Goal: Information Seeking & Learning: Learn about a topic

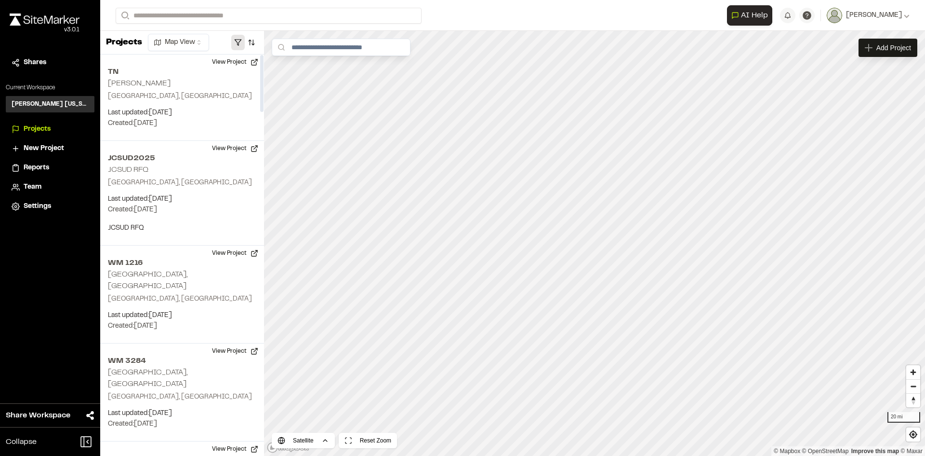
click at [240, 43] on button "button" at bounding box center [237, 42] width 13 height 15
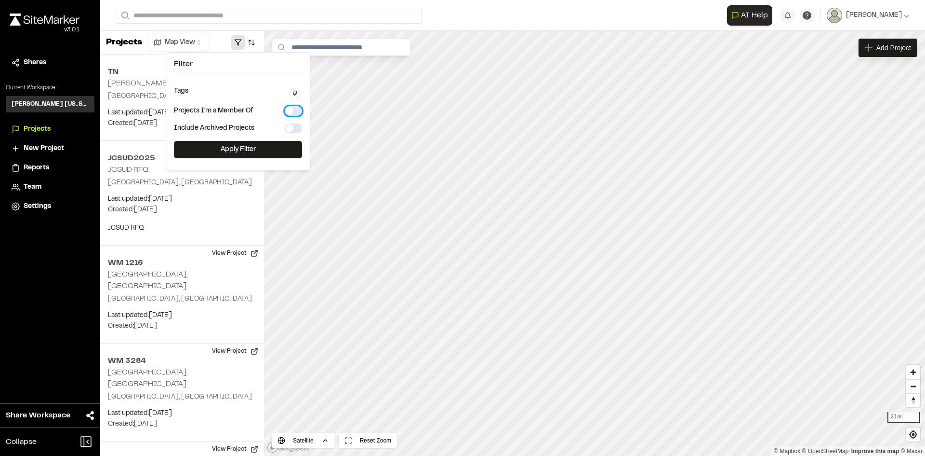
click at [290, 111] on button "button" at bounding box center [293, 111] width 17 height 10
click at [275, 146] on button "Apply Filter" at bounding box center [238, 149] width 128 height 17
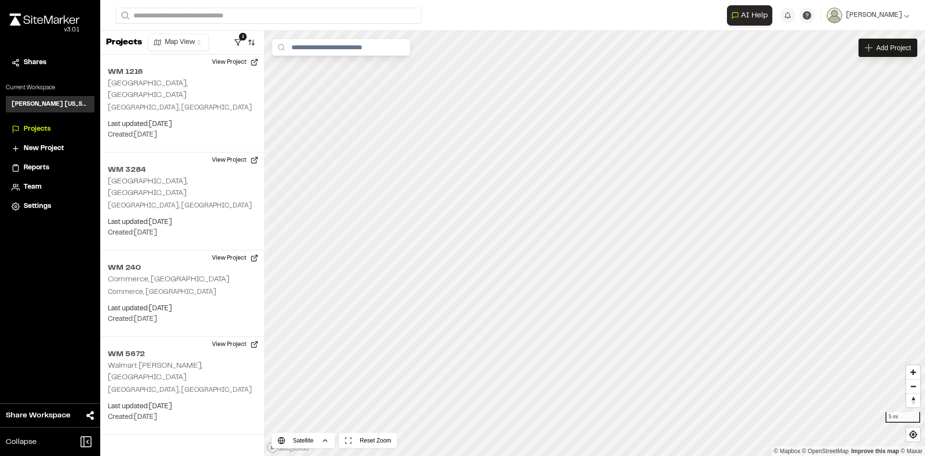
click at [57, 146] on span "New Project" at bounding box center [44, 148] width 40 height 11
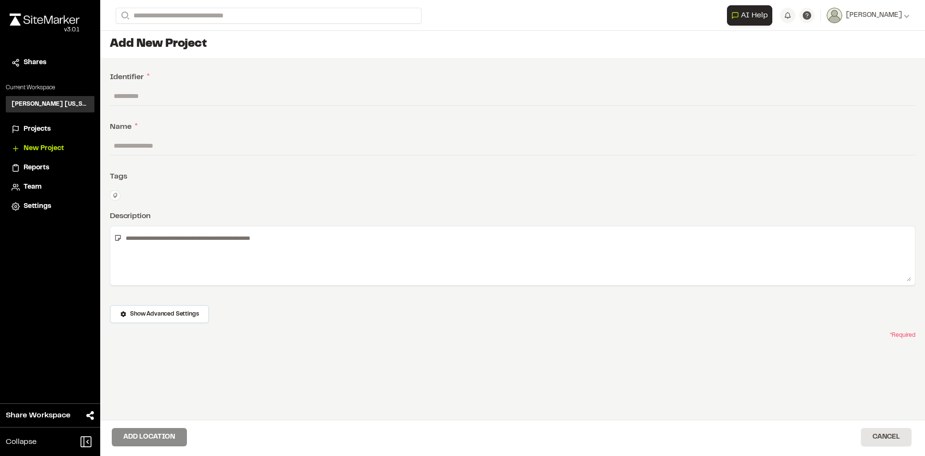
click at [391, 74] on div "Identifier *" at bounding box center [513, 77] width 806 height 12
click at [203, 101] on input "text" at bounding box center [513, 96] width 806 height 18
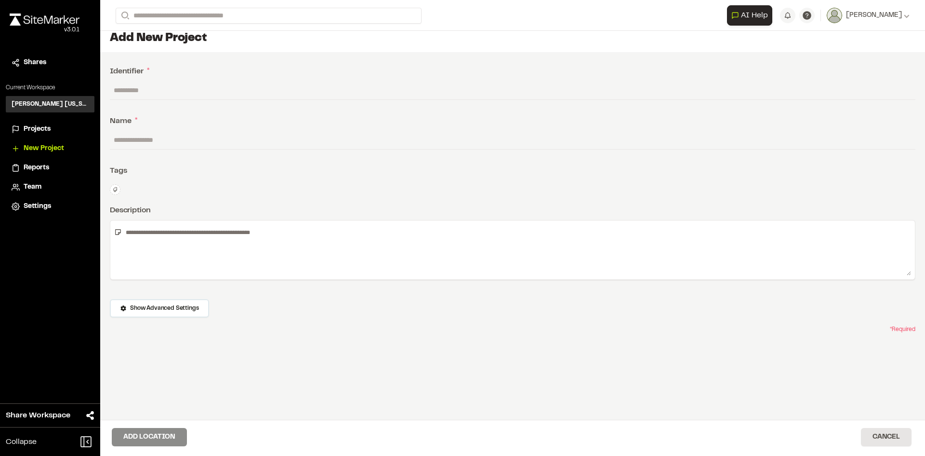
scroll to position [8, 0]
click at [41, 126] on span "Projects" at bounding box center [37, 129] width 27 height 11
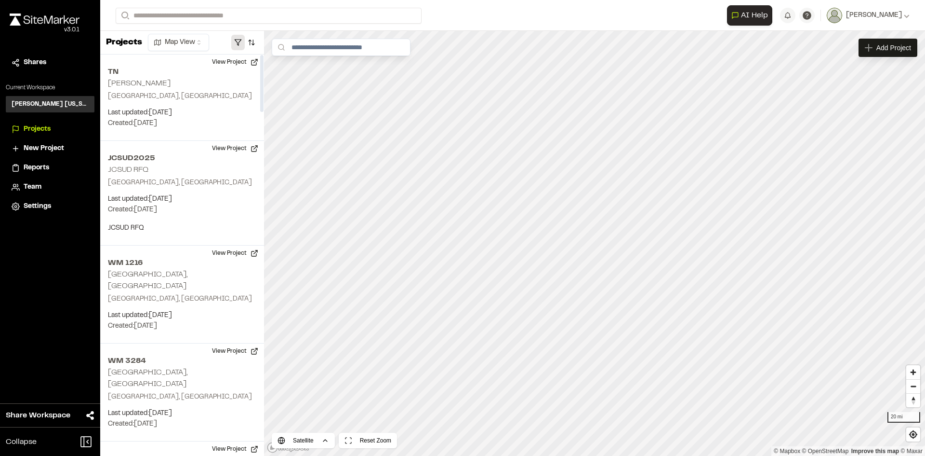
click at [239, 39] on button "button" at bounding box center [237, 42] width 13 height 15
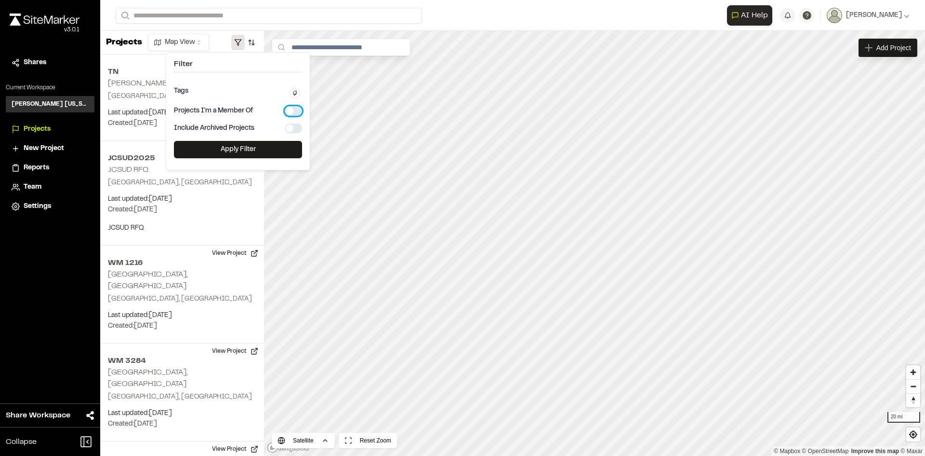
click at [288, 114] on button "button" at bounding box center [293, 111] width 17 height 10
click at [277, 151] on button "Apply Filter" at bounding box center [238, 149] width 128 height 17
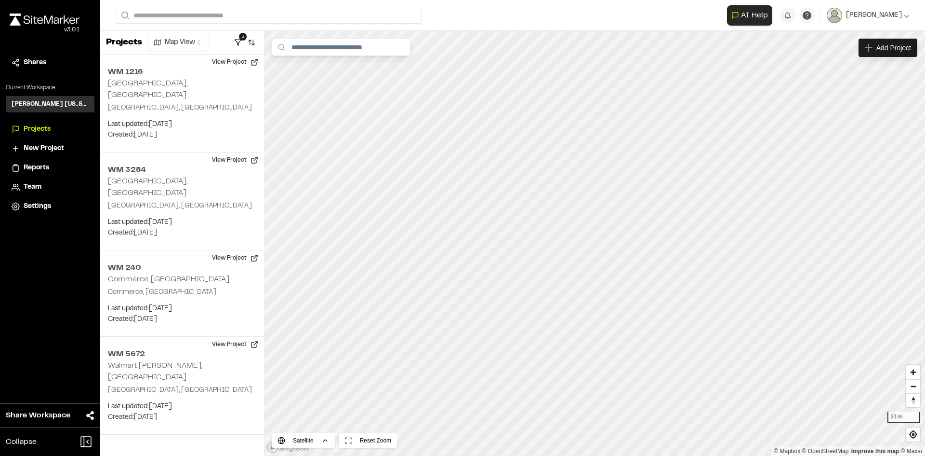
click at [24, 141] on li "New Project" at bounding box center [50, 148] width 89 height 18
click at [25, 148] on span "New Project" at bounding box center [44, 148] width 40 height 11
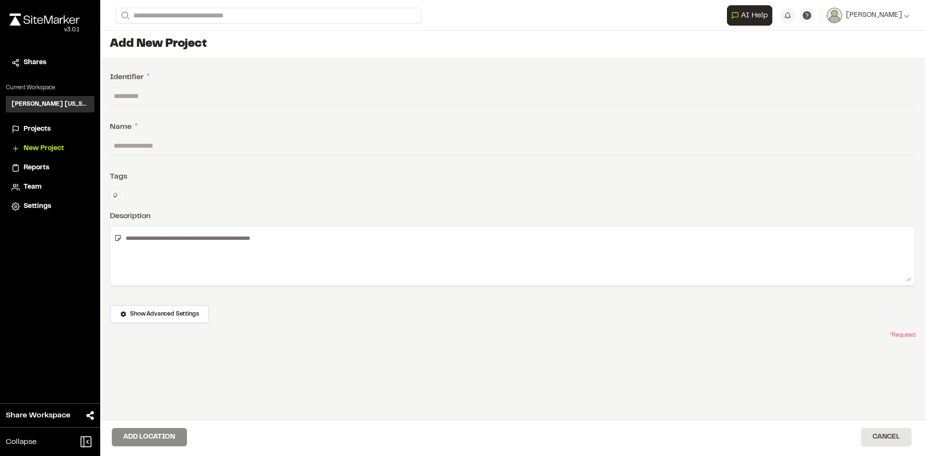
click at [217, 93] on input "text" at bounding box center [513, 96] width 806 height 18
type input "********"
click at [164, 147] on input "text" at bounding box center [513, 145] width 806 height 18
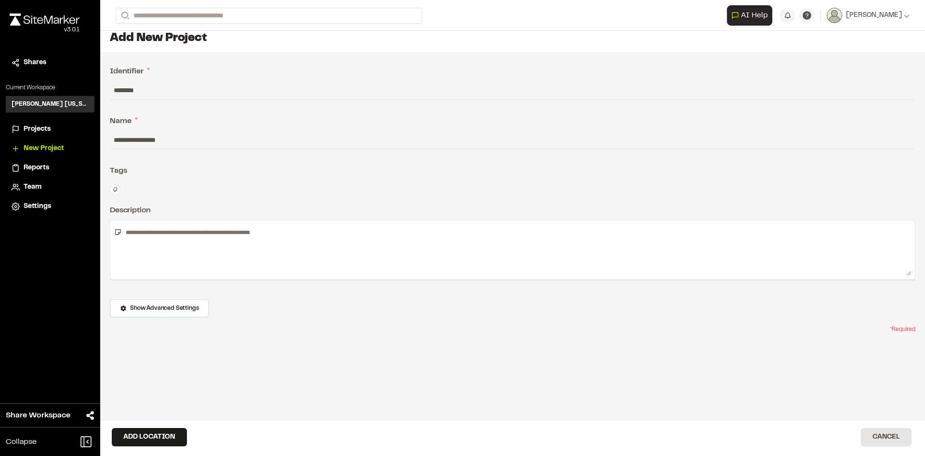
scroll to position [8, 0]
type input "**********"
click at [177, 434] on button "Add Location" at bounding box center [149, 437] width 75 height 18
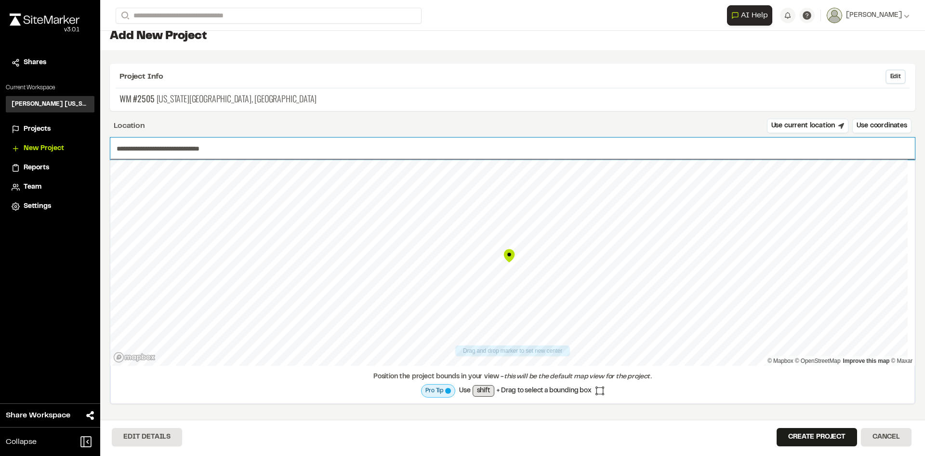
click at [173, 150] on input "**********" at bounding box center [512, 148] width 805 height 22
paste input "**********"
type input "**********"
drag, startPoint x: 344, startPoint y: 154, endPoint x: 98, endPoint y: 143, distance: 246.1
click at [95, 142] on div "**********" at bounding box center [462, 228] width 925 height 456
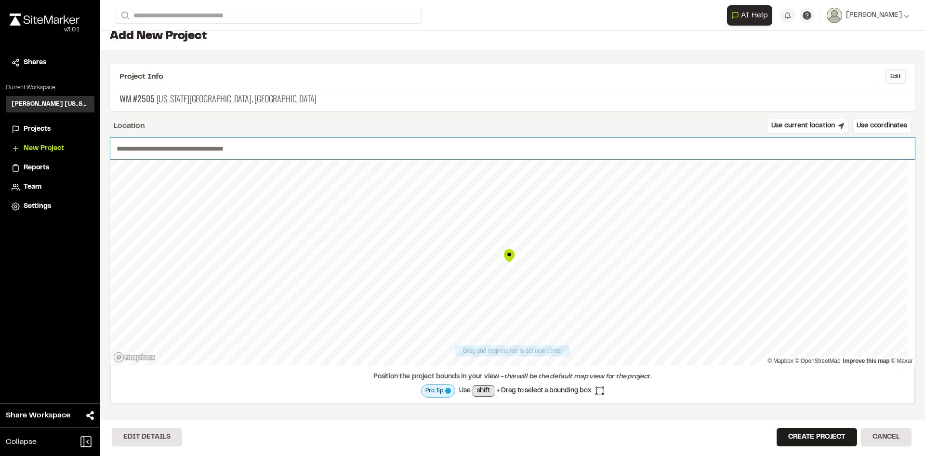
paste input "**********"
type input "**********"
click at [798, 438] on button "Create Project" at bounding box center [817, 437] width 80 height 18
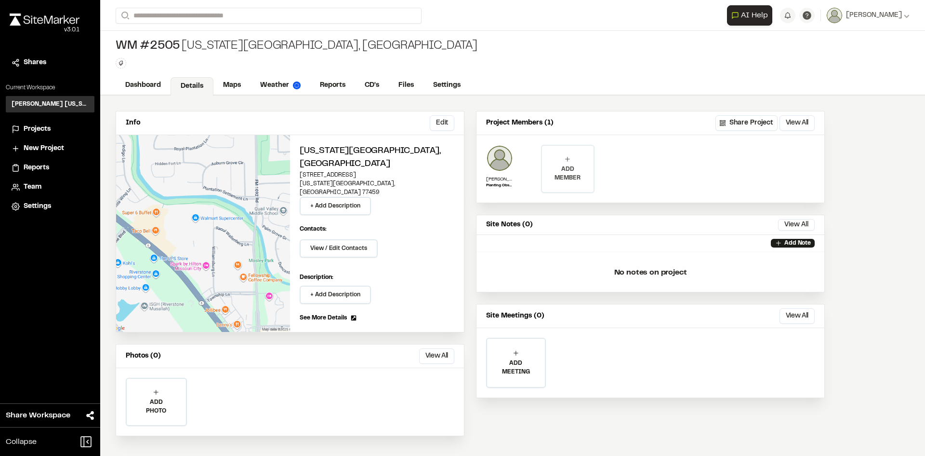
click at [564, 175] on p "ADD MEMBER" at bounding box center [567, 173] width 51 height 17
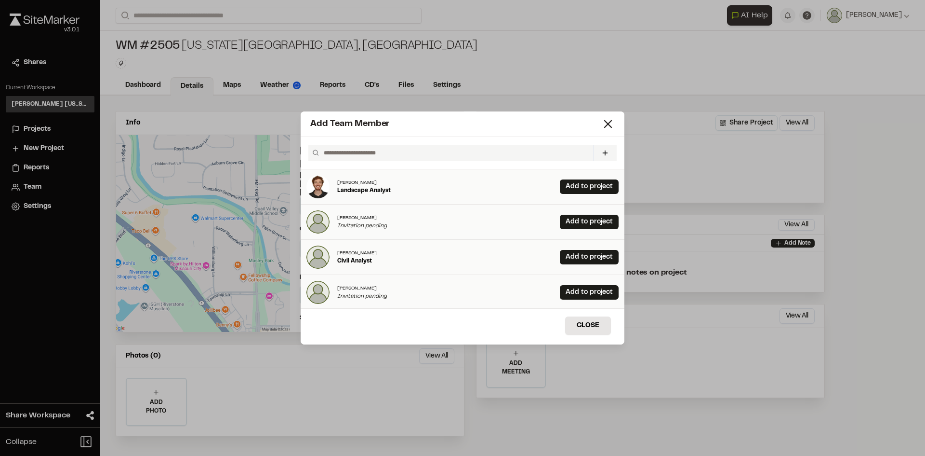
click at [534, 153] on input "text" at bounding box center [454, 153] width 269 height 16
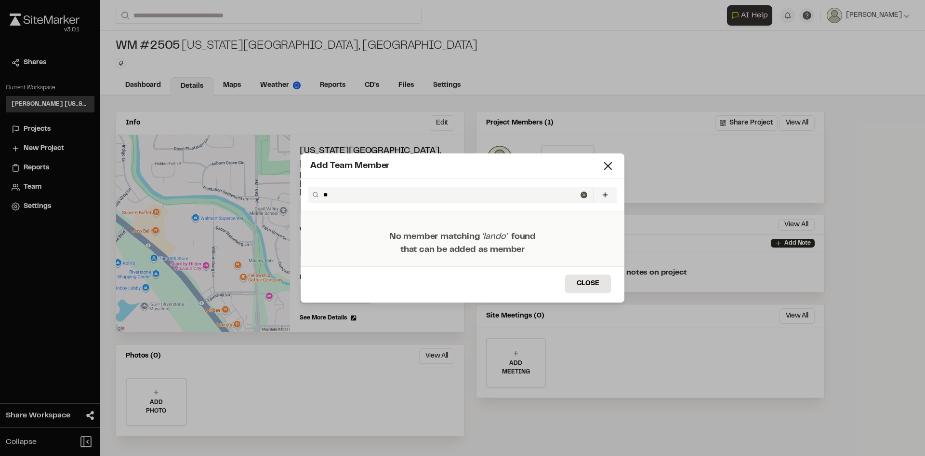
type input "*"
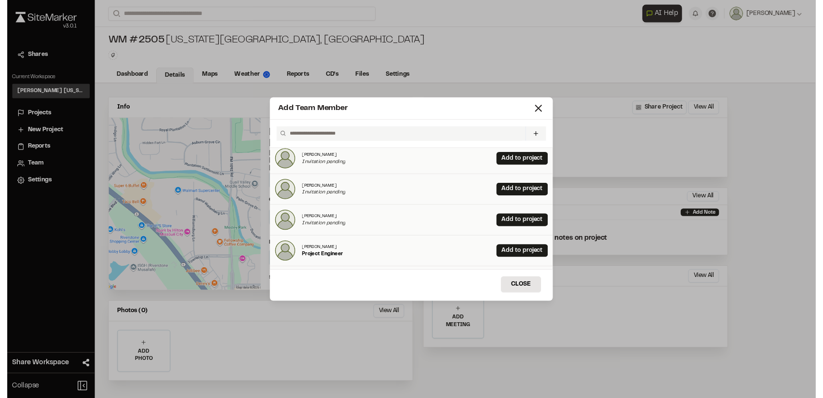
scroll to position [193, 0]
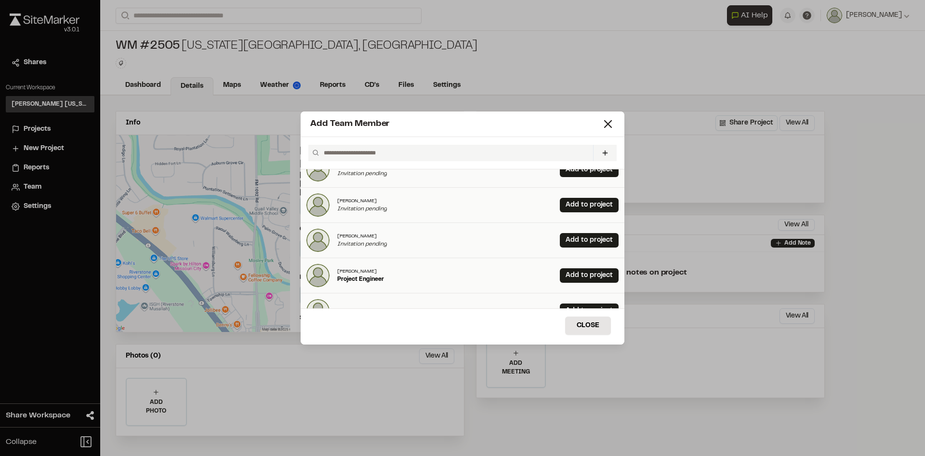
click at [511, 146] on input "text" at bounding box center [454, 153] width 269 height 16
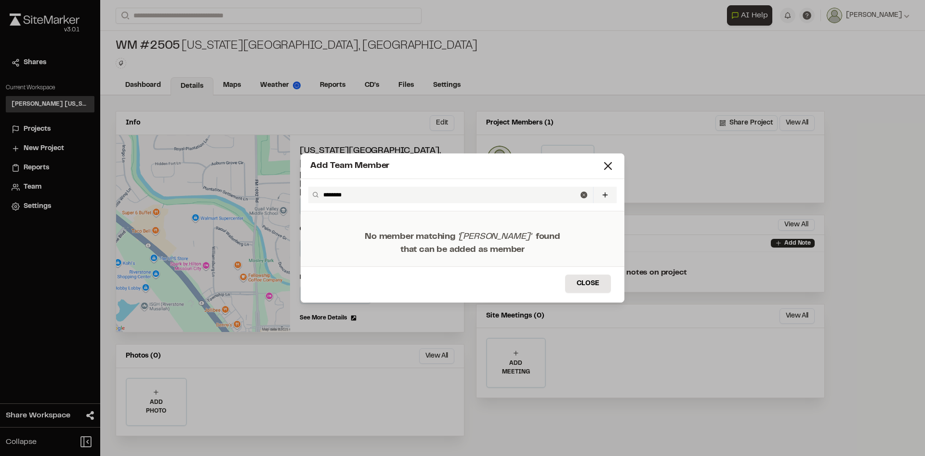
type input "********"
click at [383, 197] on input "********" at bounding box center [450, 195] width 261 height 16
drag, startPoint x: 356, startPoint y: 198, endPoint x: 315, endPoint y: 197, distance: 41.0
click at [308, 200] on div "******** Invite New Team Member * Required Name Email * Password Password Info …" at bounding box center [463, 195] width 324 height 32
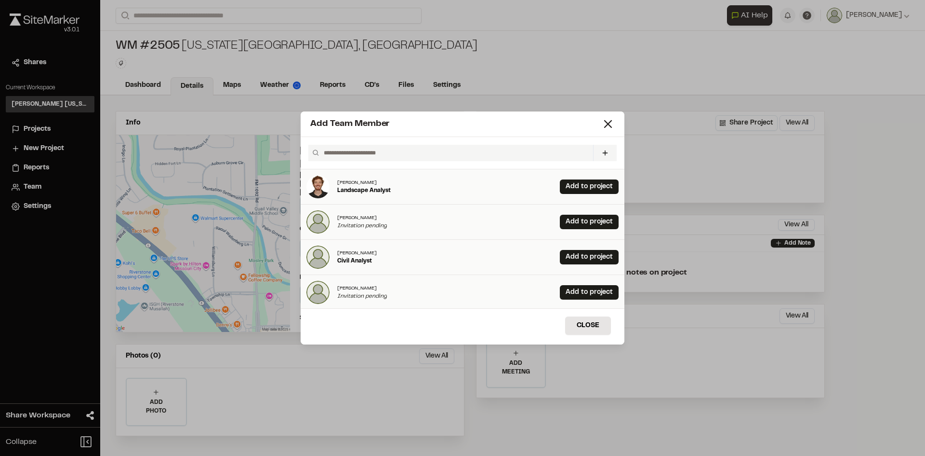
paste input "**********"
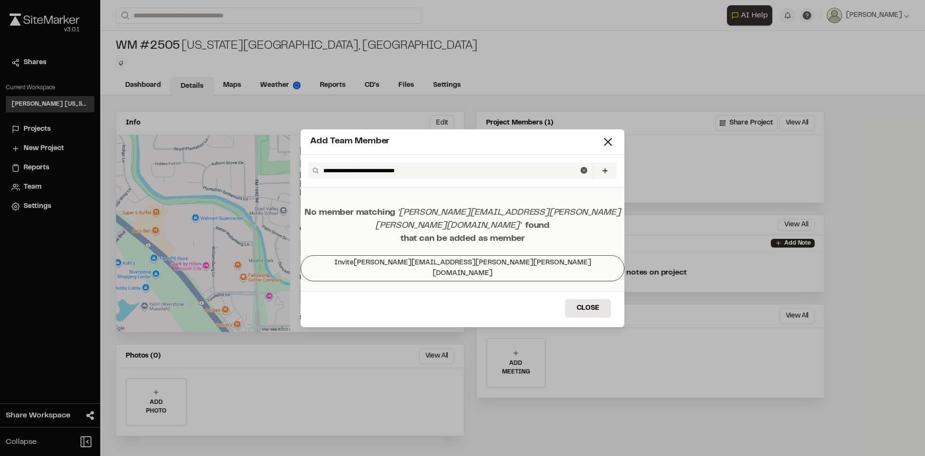
type input "**********"
click at [497, 262] on button "Invite landon.huckins@kimley-horn.com" at bounding box center [463, 268] width 324 height 26
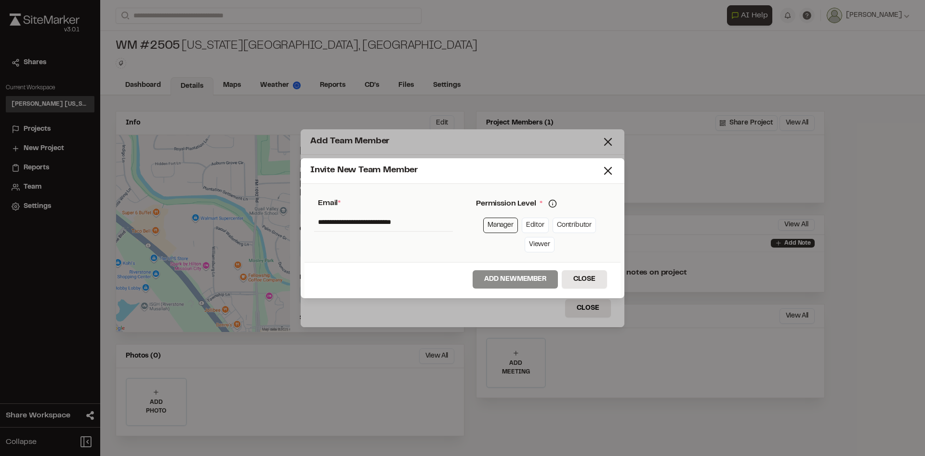
click at [510, 226] on link "Manager" at bounding box center [500, 224] width 35 height 15
click at [523, 280] on button "Add New Member" at bounding box center [515, 279] width 85 height 18
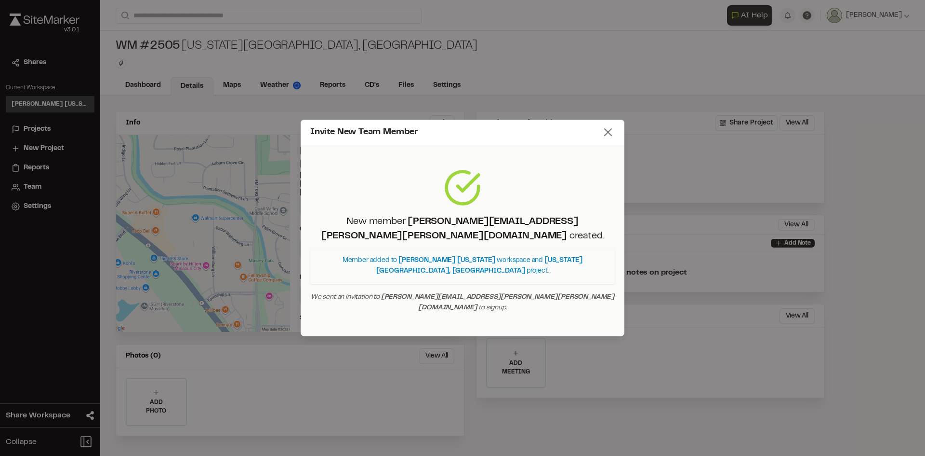
click at [607, 139] on icon at bounding box center [608, 131] width 13 height 13
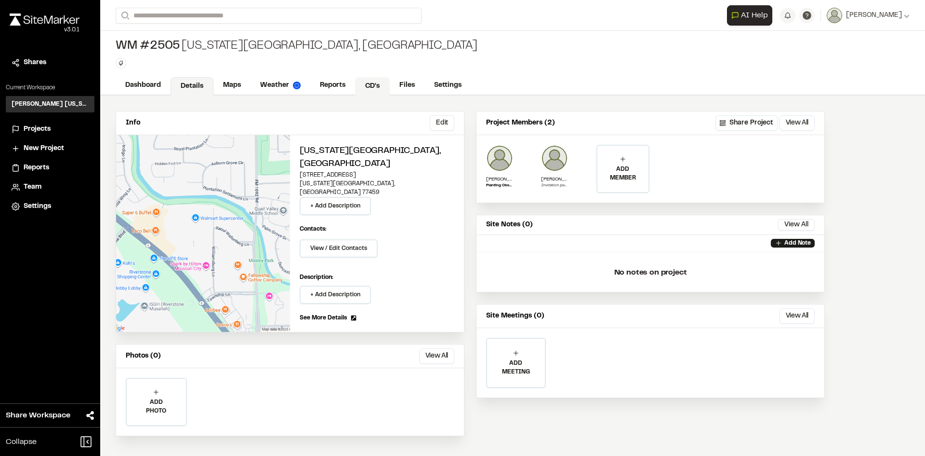
click at [378, 85] on link "CD's" at bounding box center [372, 86] width 35 height 18
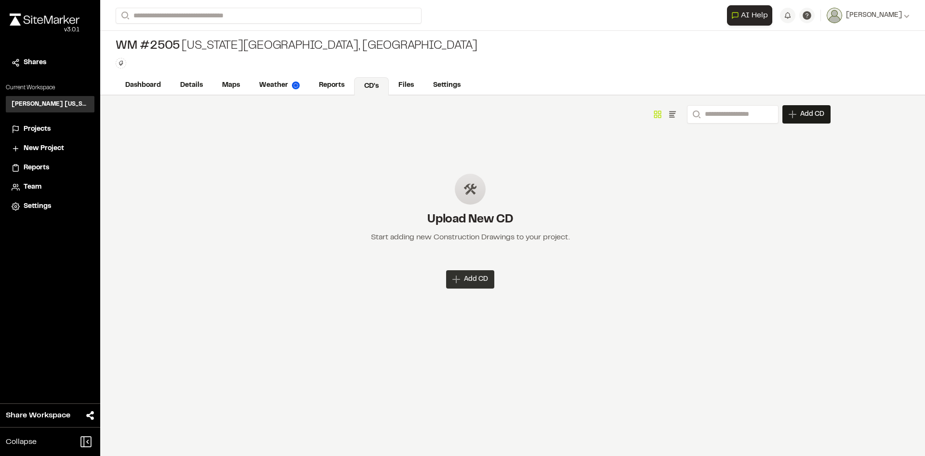
click at [462, 282] on div "Add CD" at bounding box center [470, 279] width 48 height 18
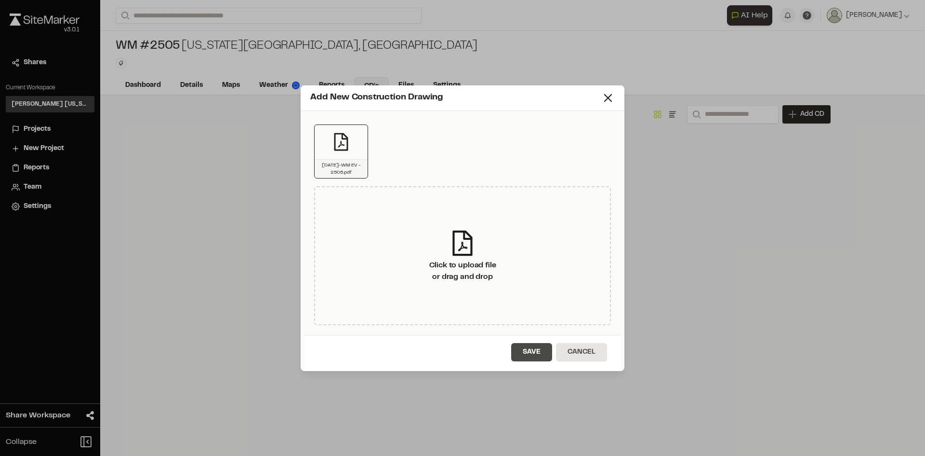
click at [531, 355] on button "Save" at bounding box center [531, 352] width 41 height 18
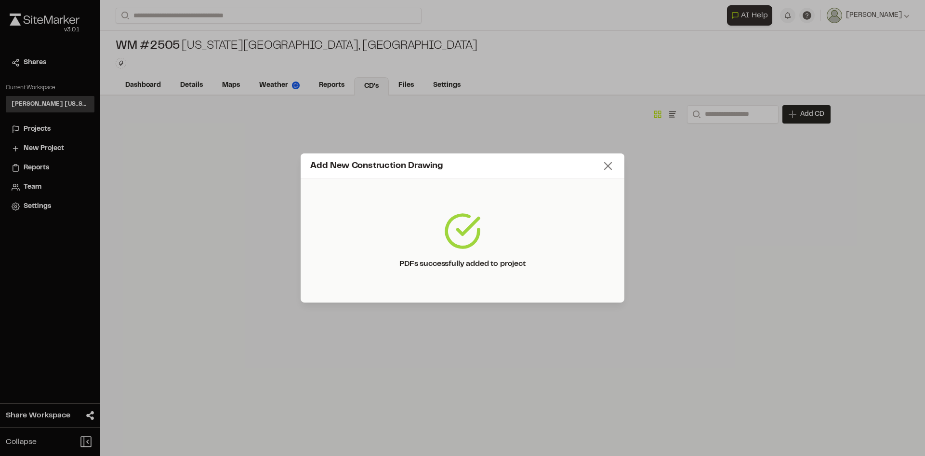
click at [614, 169] on icon at bounding box center [608, 165] width 13 height 13
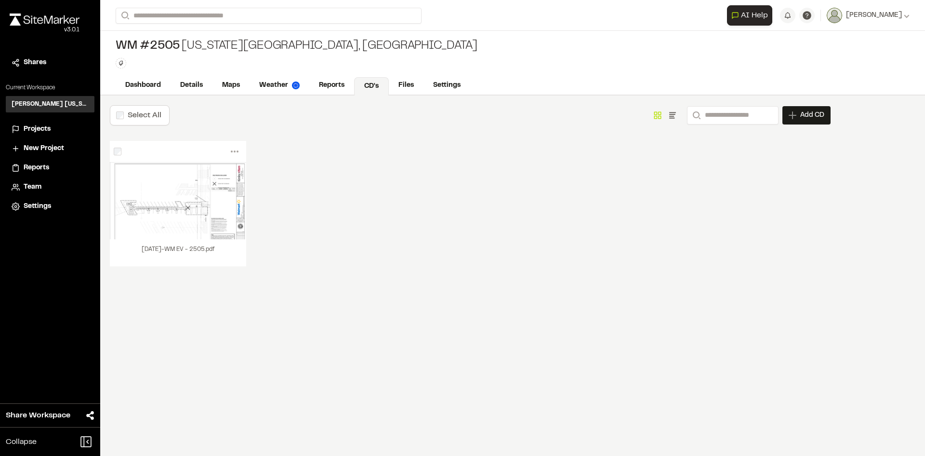
drag, startPoint x: 808, startPoint y: 113, endPoint x: 874, endPoint y: 109, distance: 66.1
click at [808, 113] on span "Add CD" at bounding box center [813, 115] width 24 height 10
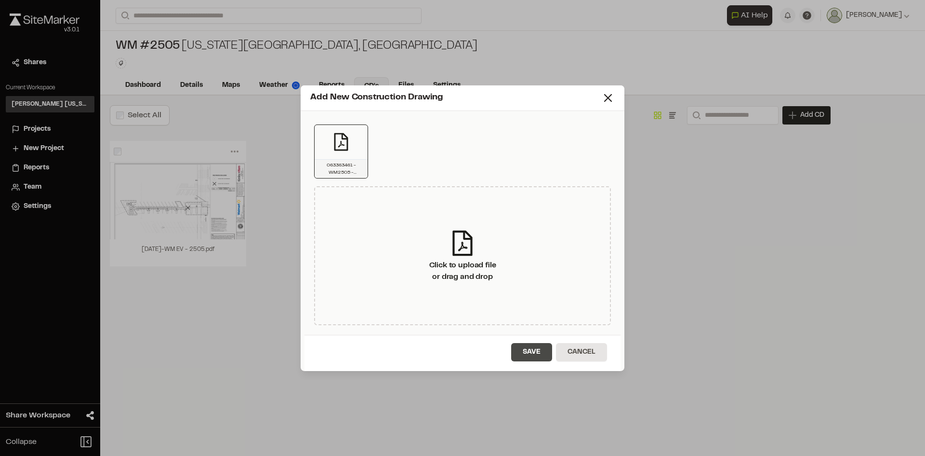
click at [527, 351] on button "Save" at bounding box center [531, 352] width 41 height 18
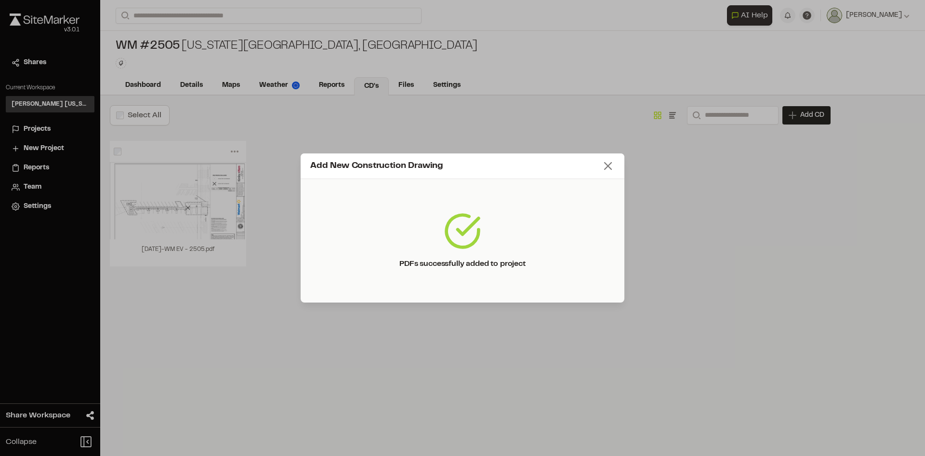
click at [613, 167] on icon at bounding box center [608, 165] width 13 height 13
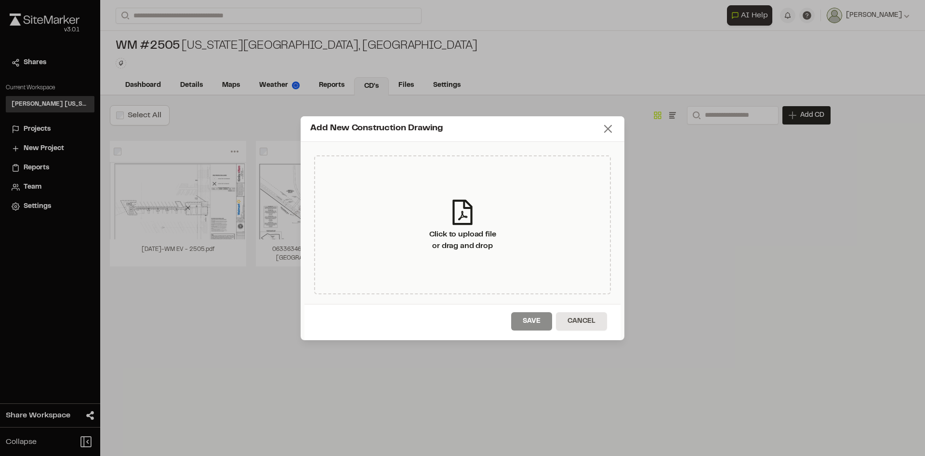
click at [609, 127] on line at bounding box center [608, 128] width 7 height 7
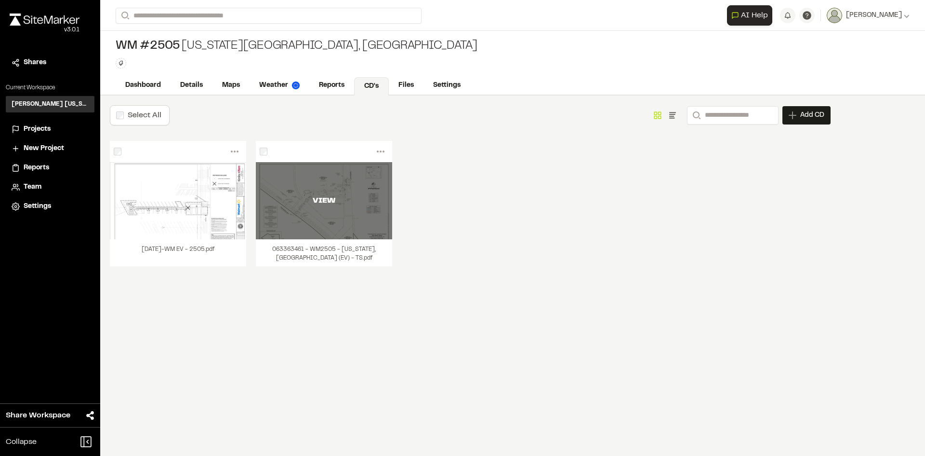
click at [358, 208] on div "VIEW" at bounding box center [324, 200] width 136 height 77
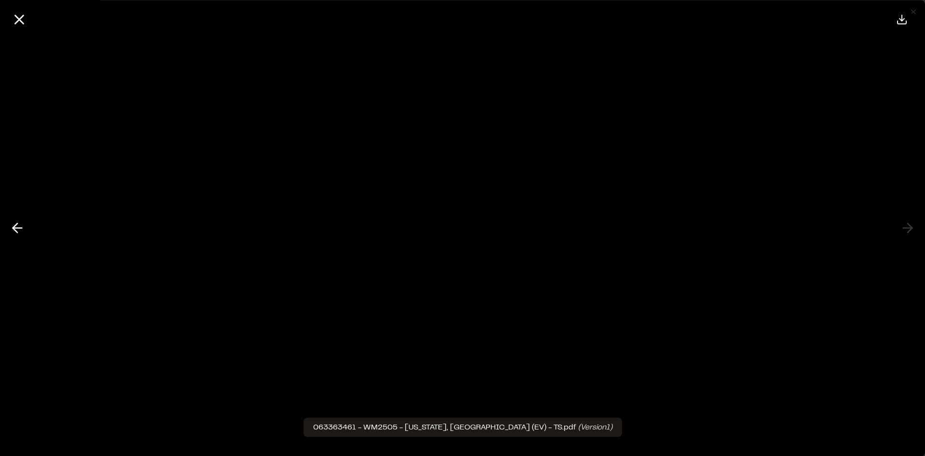
click at [915, 10] on div at bounding box center [904, 19] width 27 height 23
click at [27, 19] on button at bounding box center [19, 19] width 23 height 23
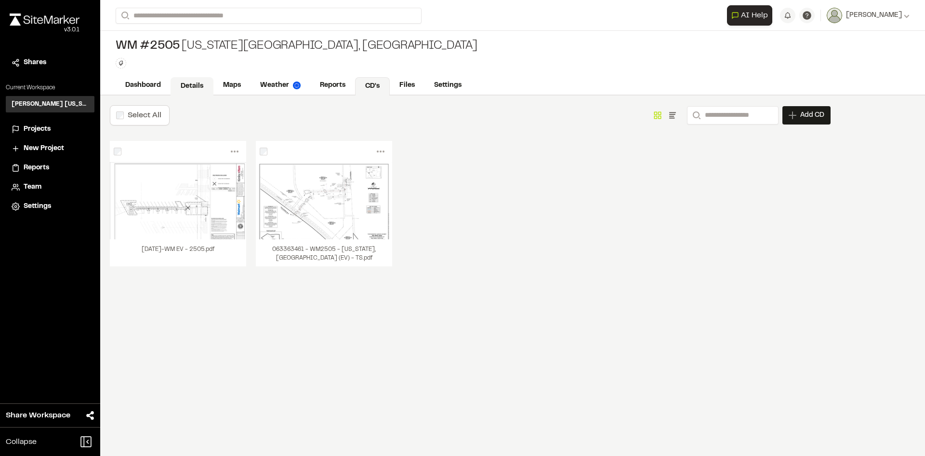
click at [194, 88] on link "Details" at bounding box center [192, 86] width 43 height 18
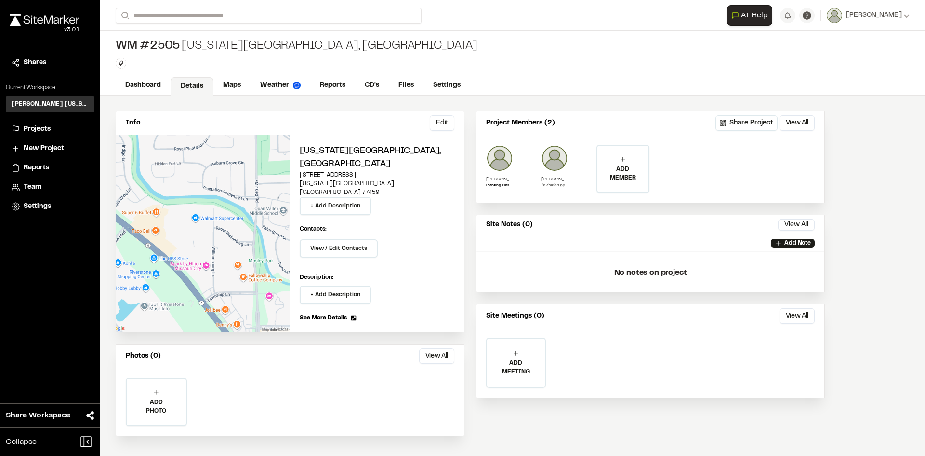
click at [45, 149] on span "New Project" at bounding box center [44, 148] width 40 height 11
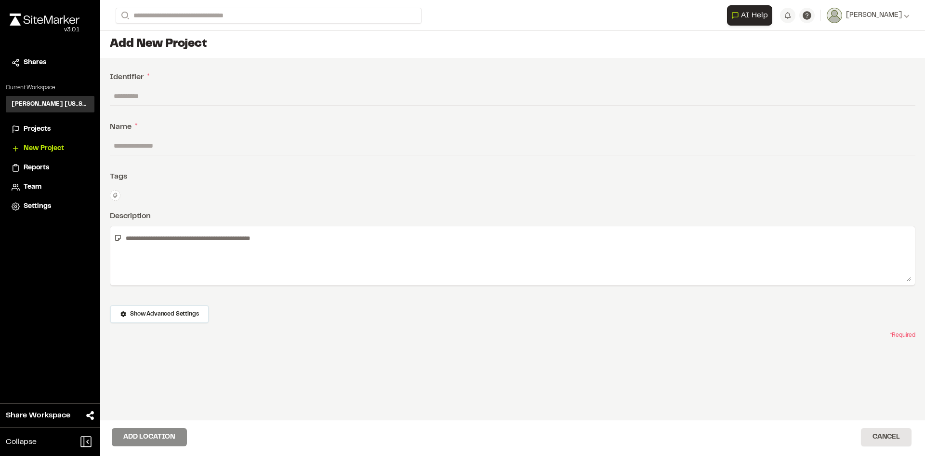
click at [303, 96] on input "text" at bounding box center [513, 96] width 806 height 18
type input "*******"
click at [255, 143] on input "text" at bounding box center [513, 145] width 806 height 18
type input "**********"
click at [151, 438] on button "Add Location" at bounding box center [149, 437] width 75 height 18
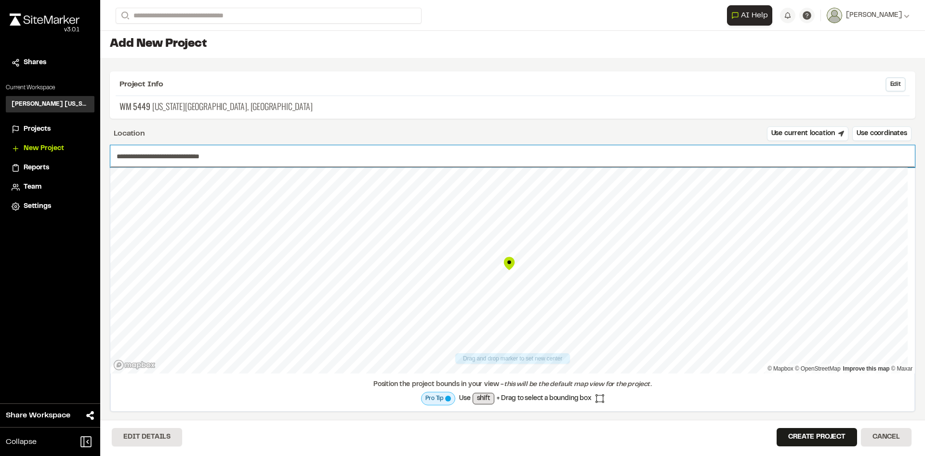
drag, startPoint x: 241, startPoint y: 163, endPoint x: 94, endPoint y: 159, distance: 147.1
click at [91, 159] on div "**********" at bounding box center [462, 228] width 925 height 456
paste input "**********"
type input "**********"
click at [806, 437] on button "Create Project" at bounding box center [817, 437] width 80 height 18
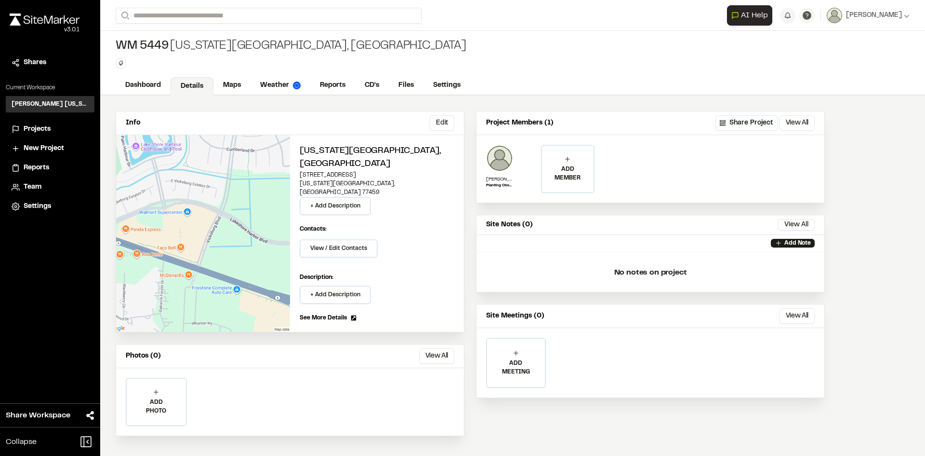
click at [576, 184] on div "ADD MEMBER" at bounding box center [567, 169] width 51 height 46
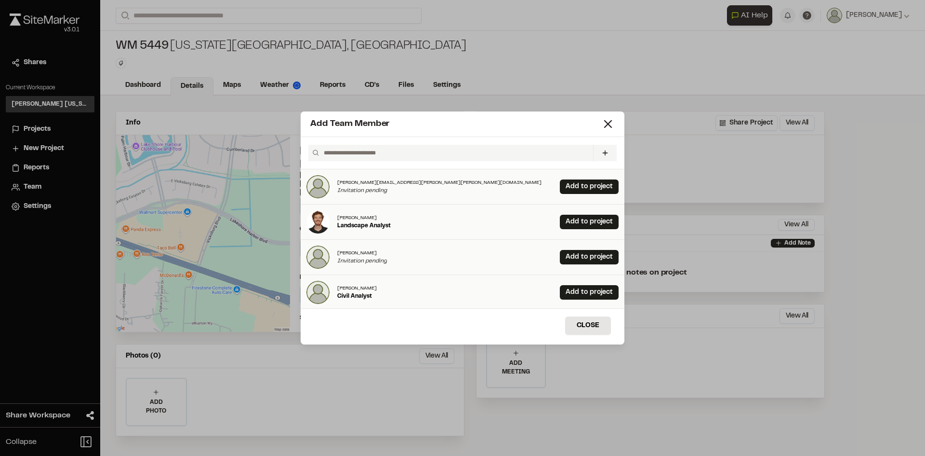
click at [576, 183] on link "Add to project" at bounding box center [589, 186] width 59 height 14
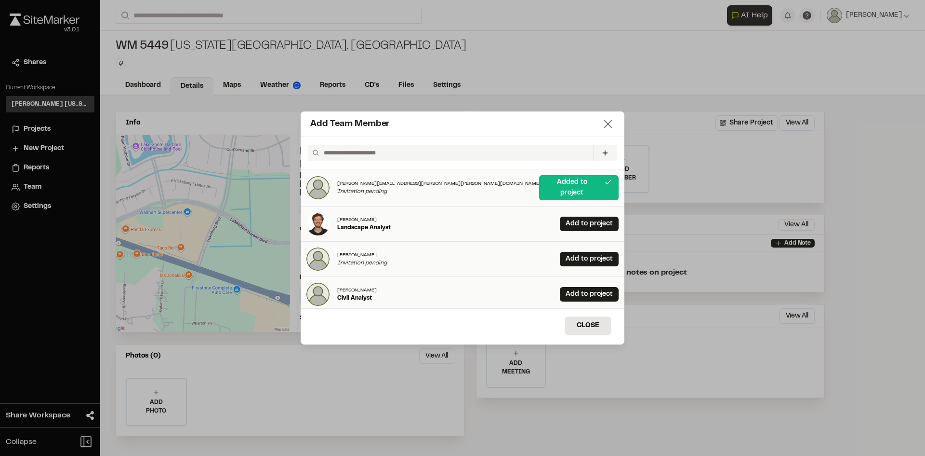
click at [607, 124] on icon at bounding box center [608, 123] width 13 height 13
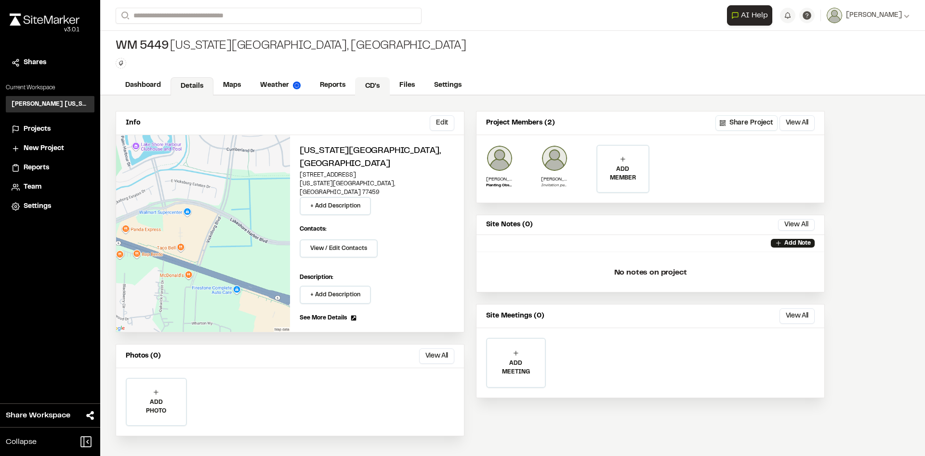
drag, startPoint x: 373, startPoint y: 84, endPoint x: 379, endPoint y: 83, distance: 5.9
click at [373, 84] on link "CD's" at bounding box center [372, 86] width 35 height 18
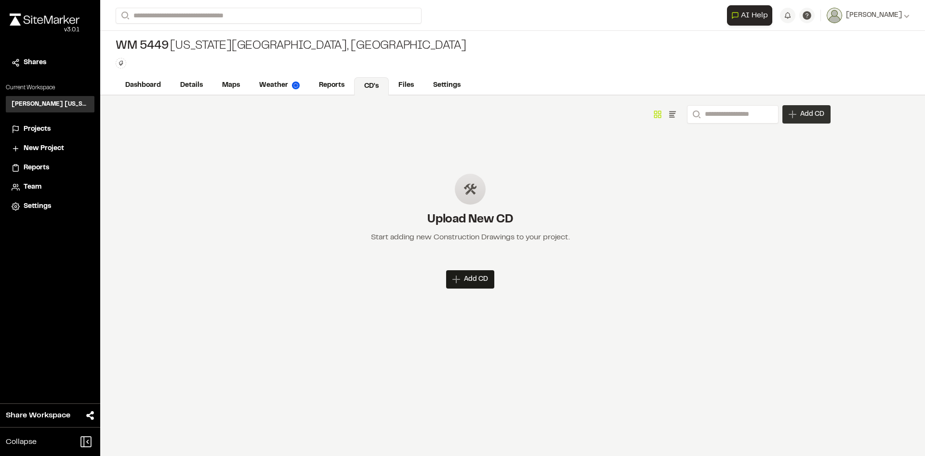
click at [818, 118] on span "Add CD" at bounding box center [813, 114] width 24 height 10
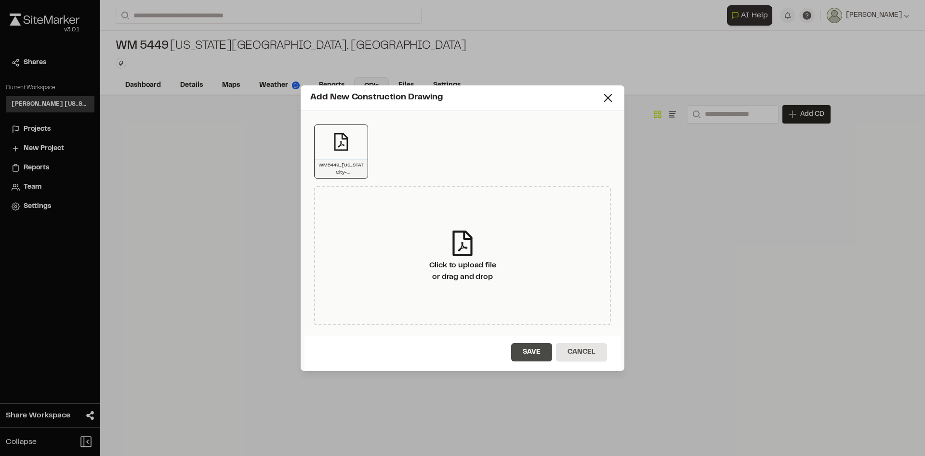
click at [534, 358] on button "Save" at bounding box center [531, 352] width 41 height 18
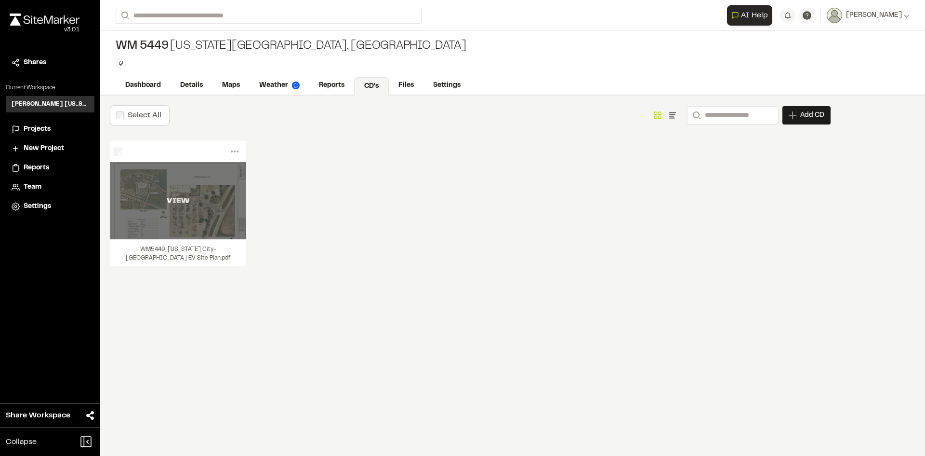
click at [210, 203] on div "VIEW" at bounding box center [178, 201] width 136 height 12
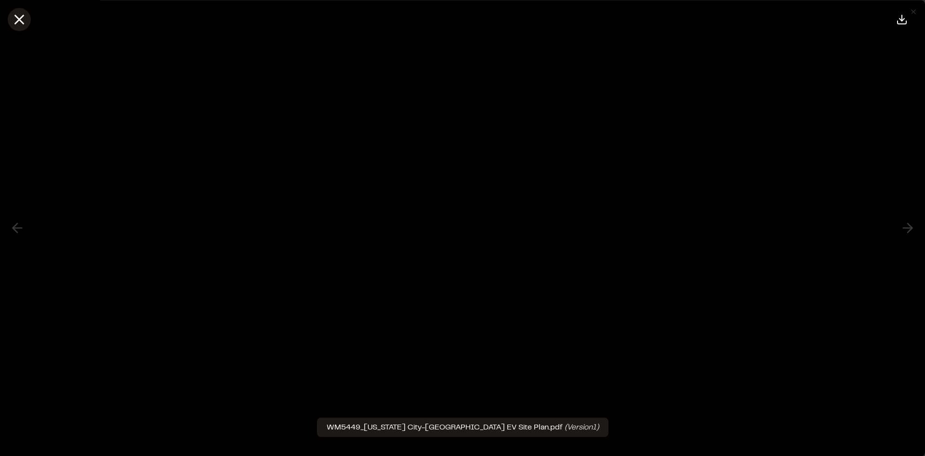
click at [20, 13] on icon at bounding box center [19, 19] width 16 height 16
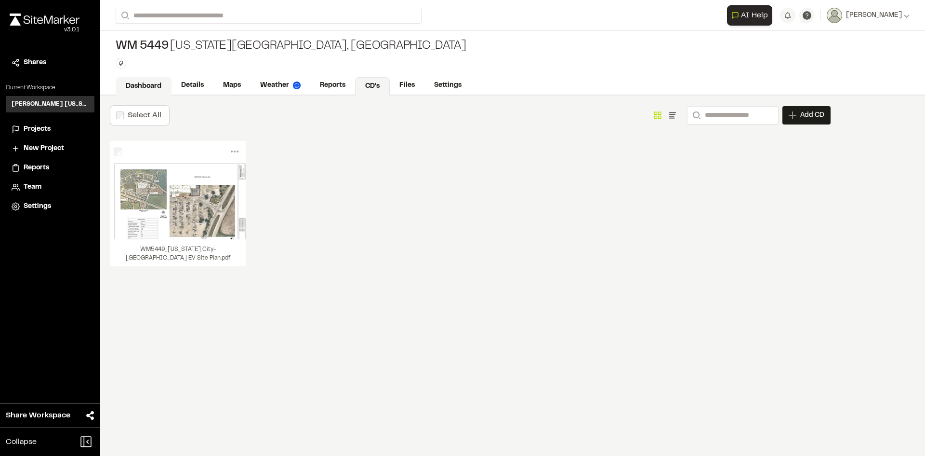
click at [152, 81] on link "Dashboard" at bounding box center [144, 86] width 56 height 18
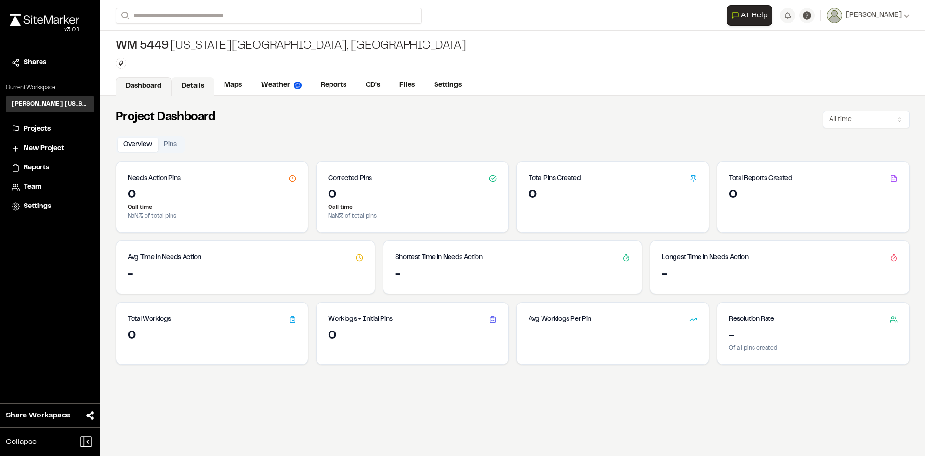
click at [202, 83] on link "Details" at bounding box center [193, 86] width 43 height 18
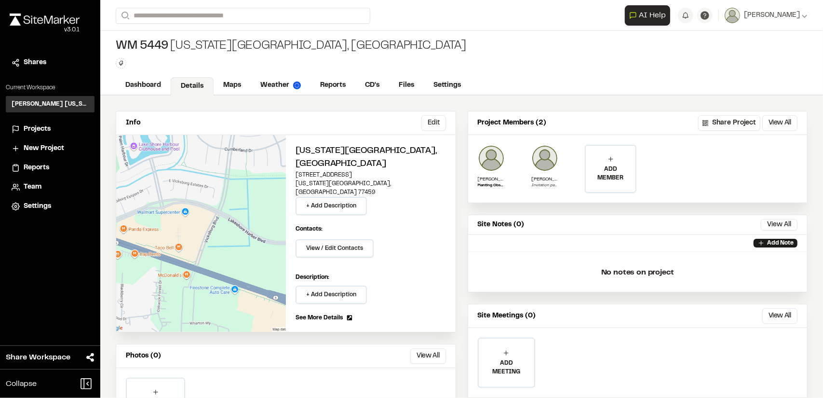
click at [45, 129] on span "Projects" at bounding box center [37, 129] width 27 height 11
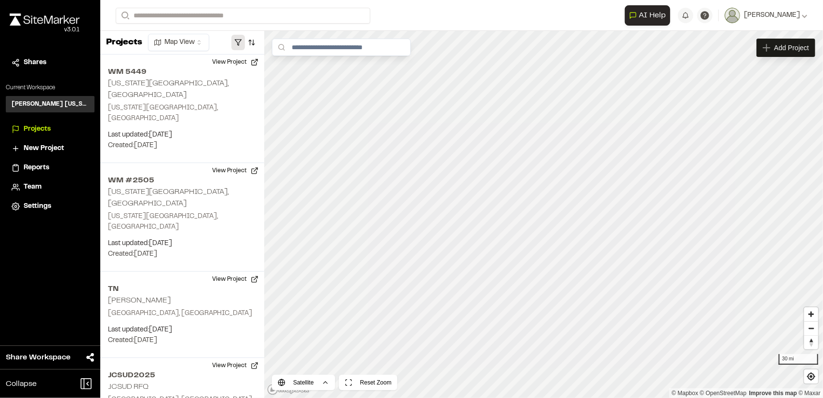
click at [239, 41] on button "button" at bounding box center [237, 42] width 13 height 15
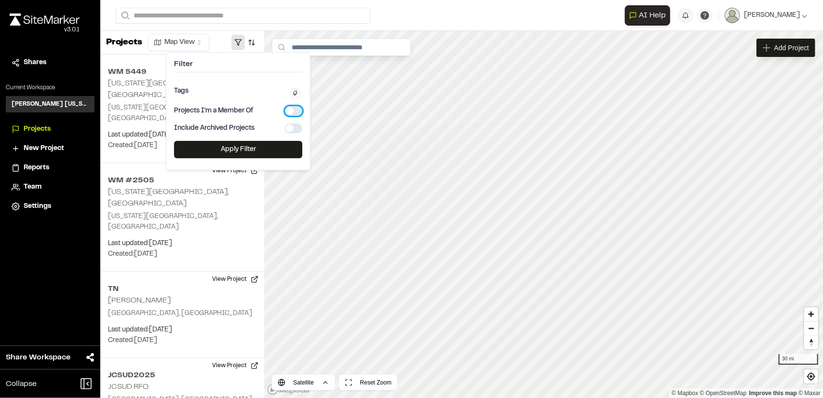
click at [292, 108] on button "button" at bounding box center [293, 111] width 17 height 10
click at [252, 142] on button "Apply Filter" at bounding box center [238, 149] width 128 height 17
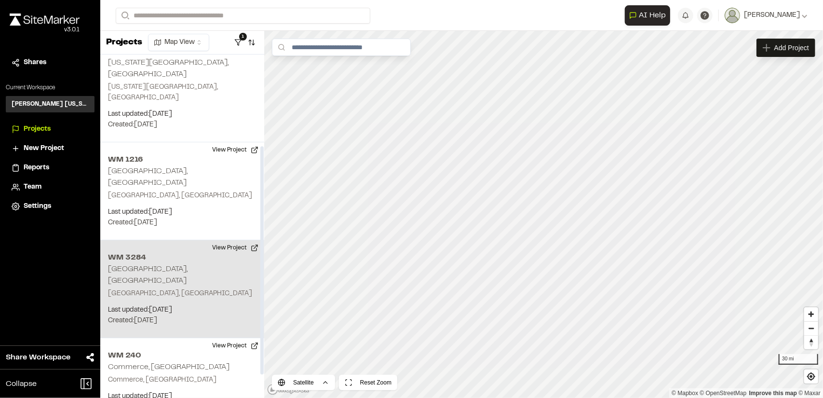
scroll to position [145, 0]
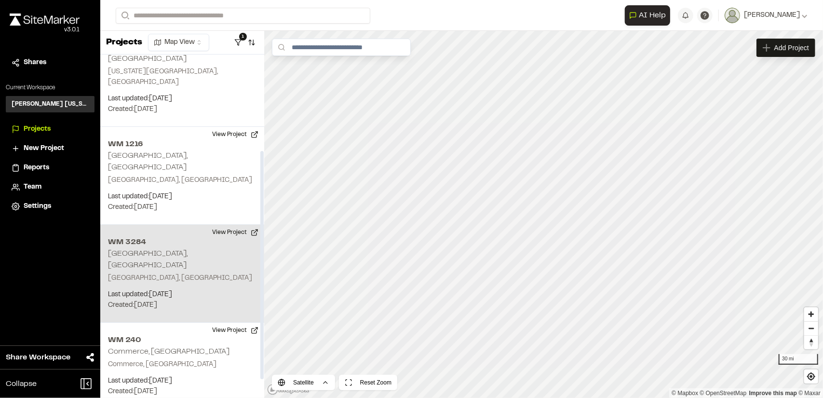
click at [192, 225] on div "WM 3284 Arlington, TX Arlington, TX Last updated: Aug 12, 2025 Budget: $ Create…" at bounding box center [182, 274] width 164 height 98
click at [238, 225] on button "View Project" at bounding box center [235, 232] width 58 height 15
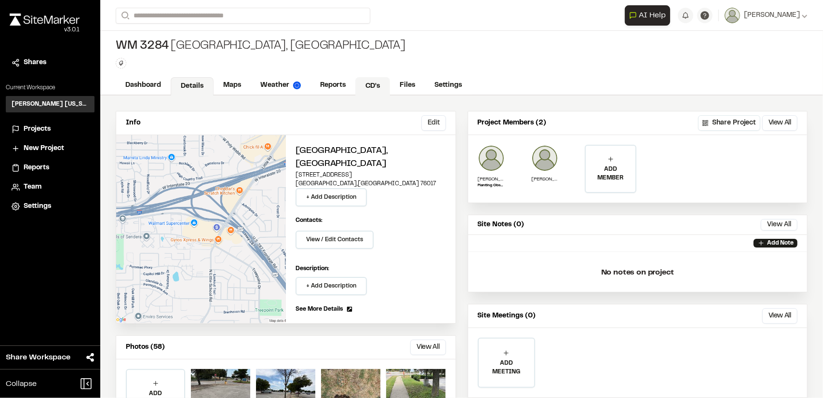
click at [378, 83] on link "CD's" at bounding box center [372, 86] width 35 height 18
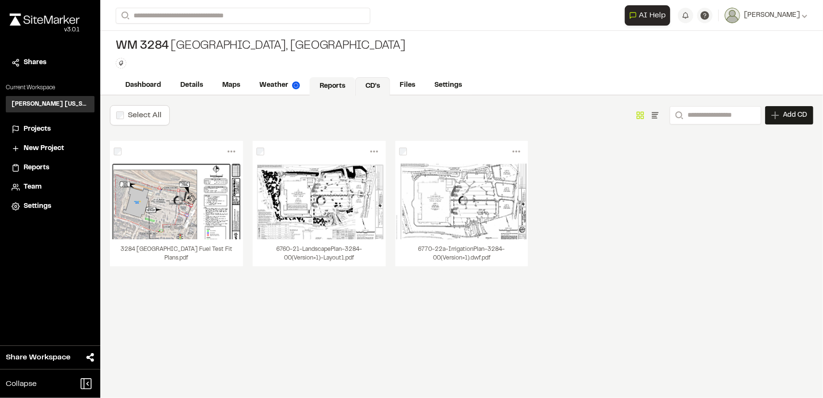
click at [337, 83] on link "Reports" at bounding box center [332, 86] width 46 height 18
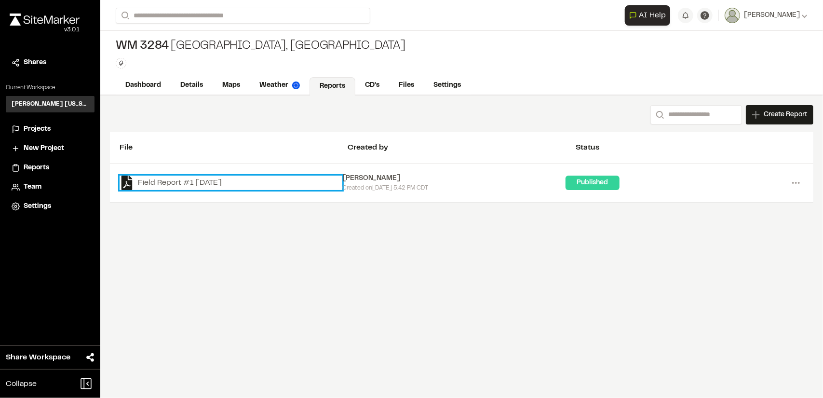
drag, startPoint x: 158, startPoint y: 180, endPoint x: 194, endPoint y: 179, distance: 36.2
click at [158, 180] on link "Field Report #1 [DATE]" at bounding box center [231, 182] width 223 height 14
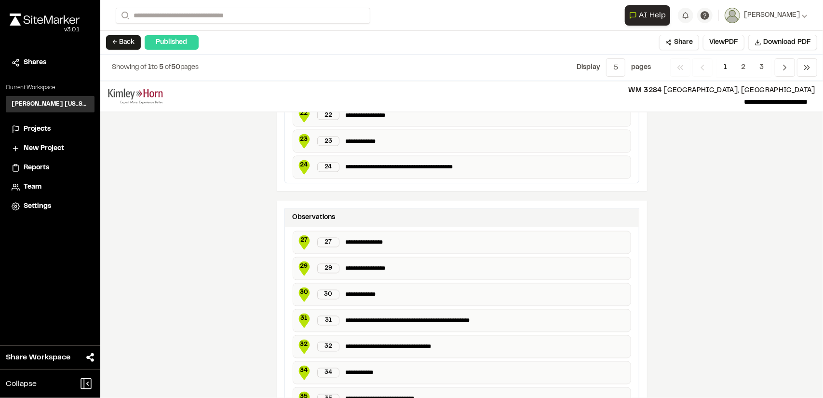
scroll to position [1396, 0]
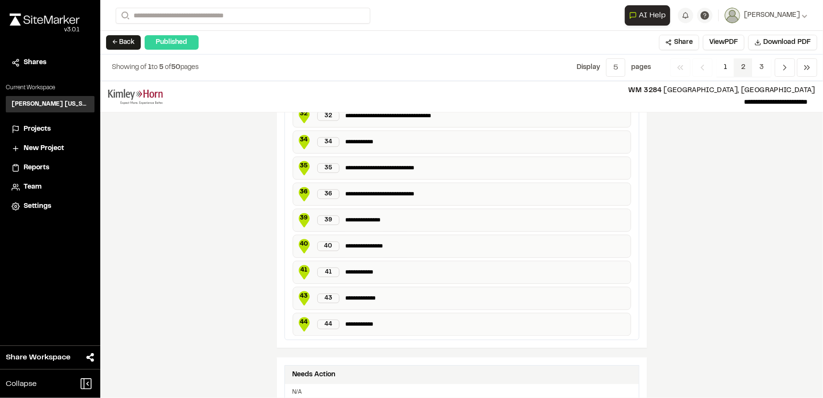
click at [741, 65] on span "2" at bounding box center [743, 67] width 19 height 18
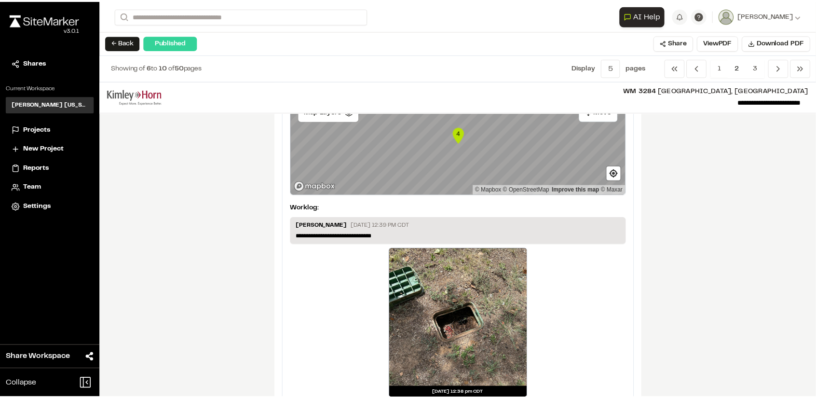
scroll to position [1870, 0]
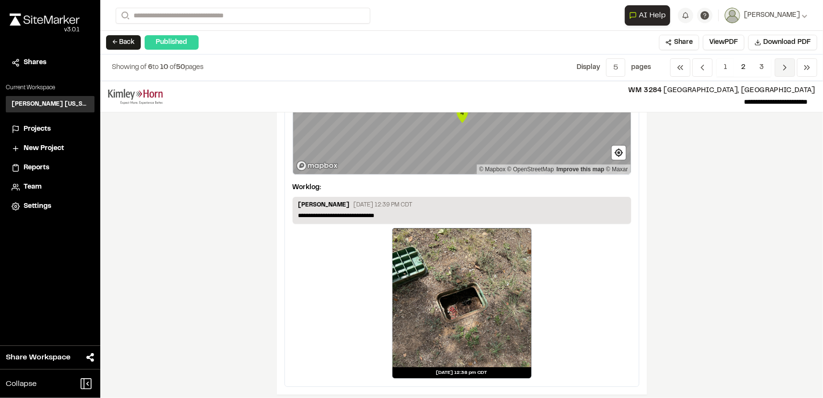
click at [784, 62] on span "Previous" at bounding box center [785, 67] width 20 height 18
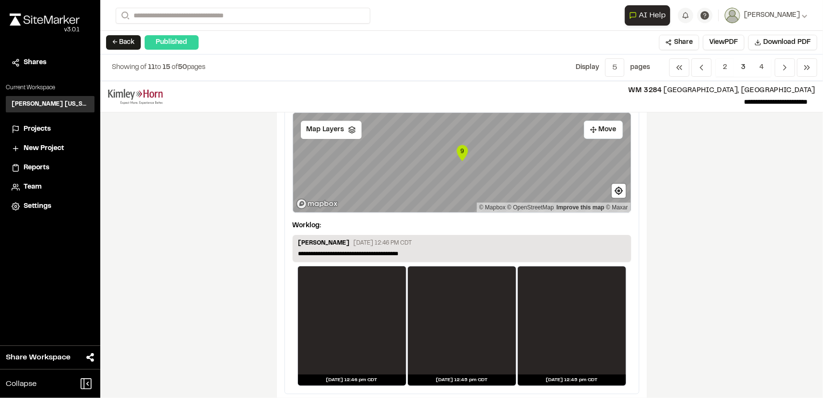
scroll to position [1760, 0]
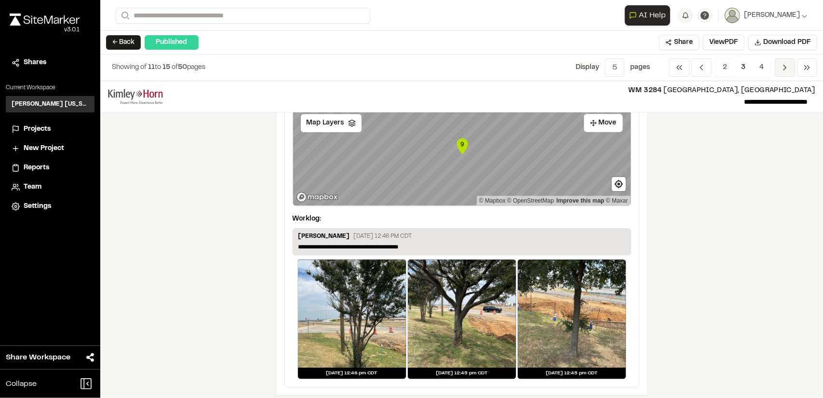
click at [784, 65] on polyline "Navigation" at bounding box center [785, 67] width 2 height 5
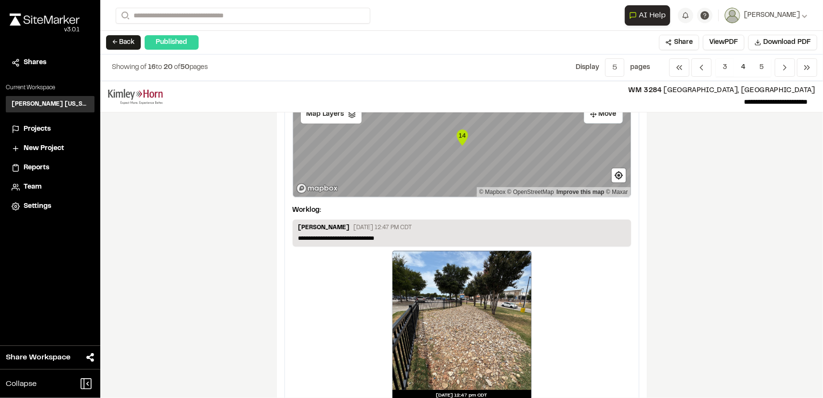
scroll to position [1702, 0]
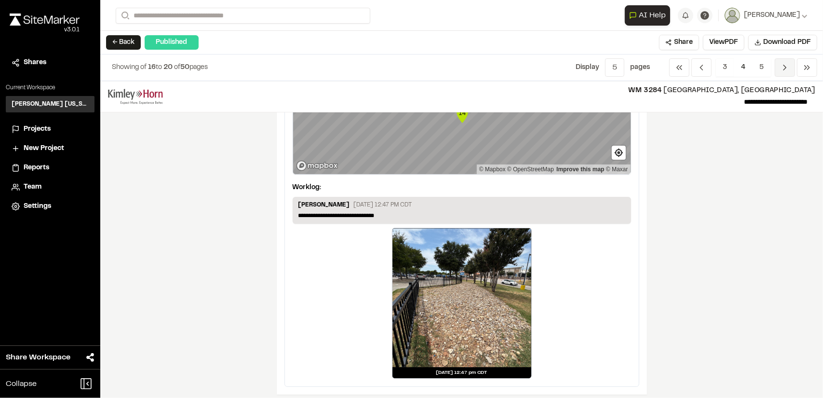
click at [782, 65] on icon "Navigation" at bounding box center [785, 68] width 10 height 10
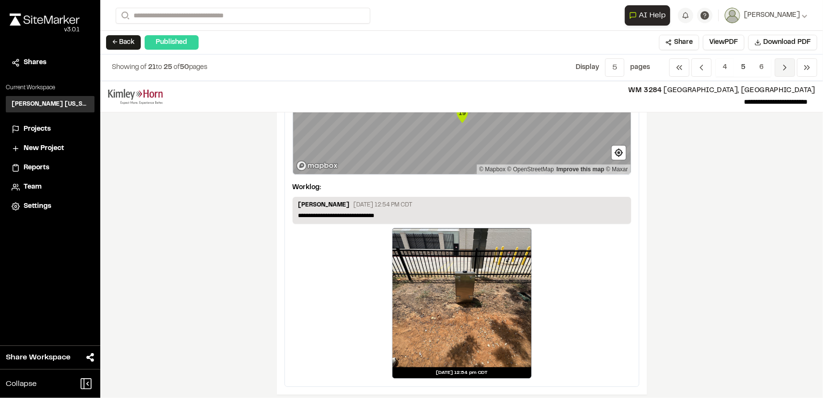
click at [779, 64] on span "Previous" at bounding box center [785, 67] width 20 height 18
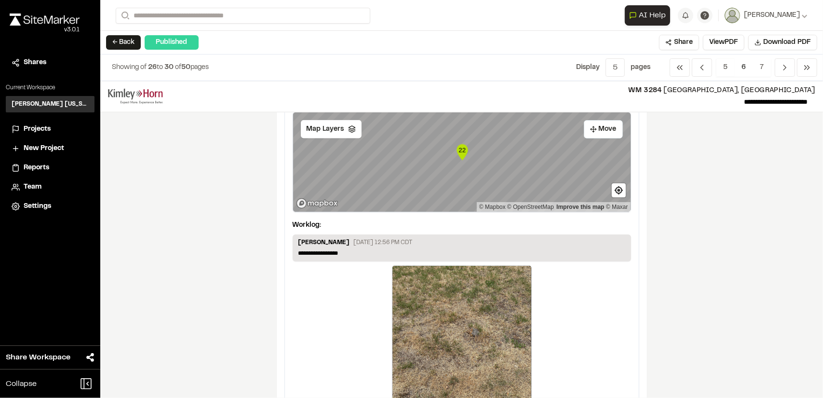
scroll to position [868, 0]
click at [779, 73] on span "Previous" at bounding box center [785, 67] width 20 height 18
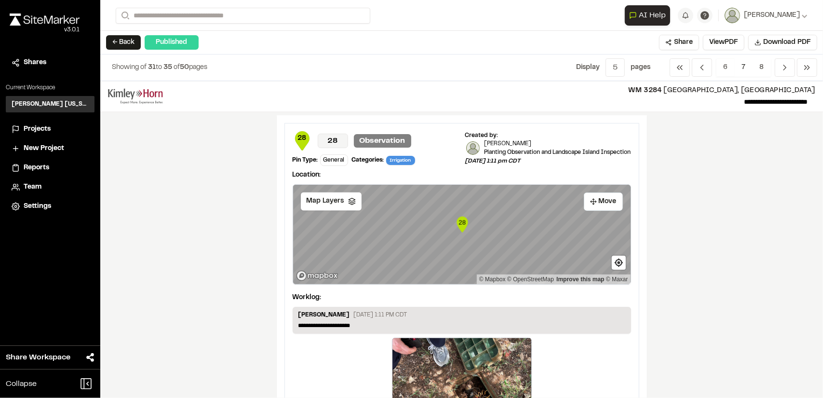
scroll to position [1205, 0]
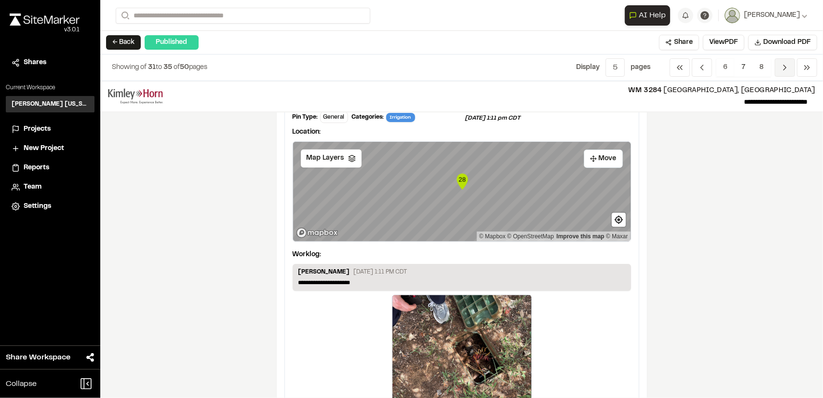
click at [778, 65] on span "Previous" at bounding box center [785, 67] width 20 height 18
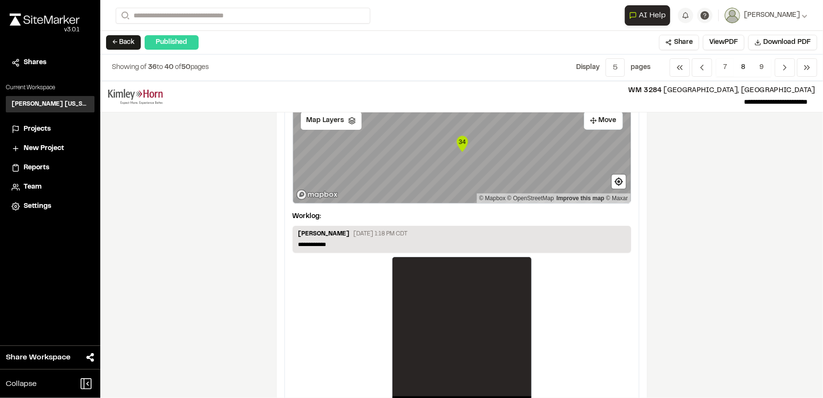
scroll to position [1702, 0]
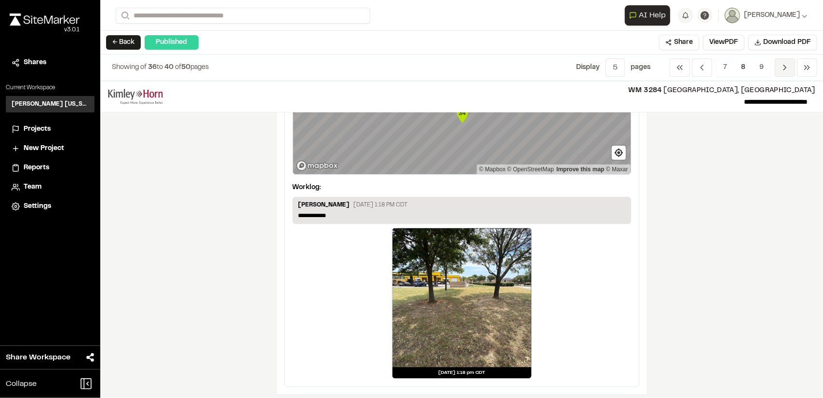
click at [776, 65] on span "Previous" at bounding box center [785, 67] width 20 height 18
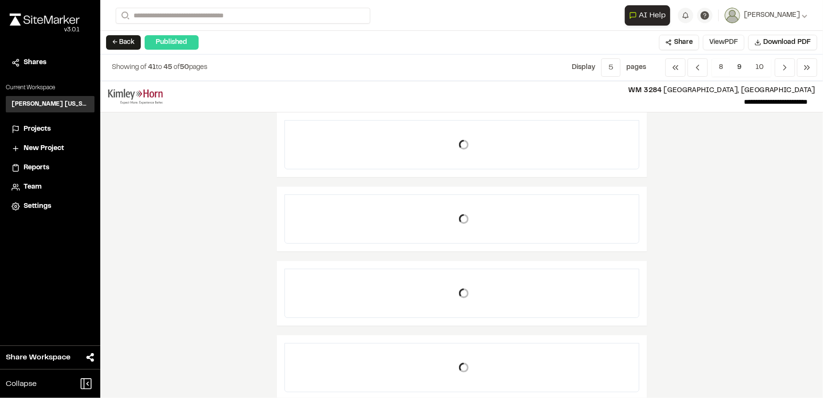
click at [724, 46] on button "View PDF" at bounding box center [723, 42] width 41 height 15
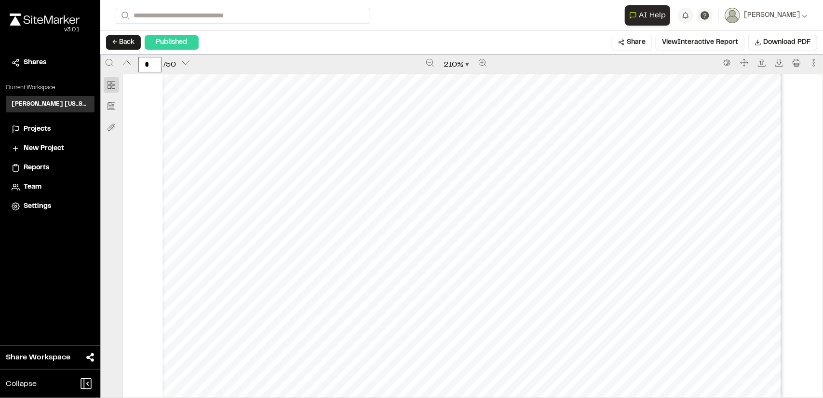
scroll to position [5158, 0]
click at [426, 60] on icon "Zoom out" at bounding box center [430, 63] width 8 height 8
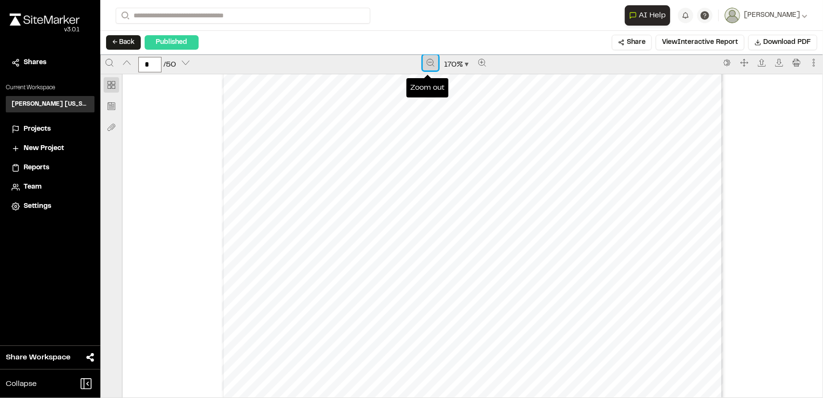
click at [427, 60] on icon "Zoom out" at bounding box center [431, 63] width 8 height 8
click at [426, 60] on icon "Zoom out" at bounding box center [430, 63] width 8 height 8
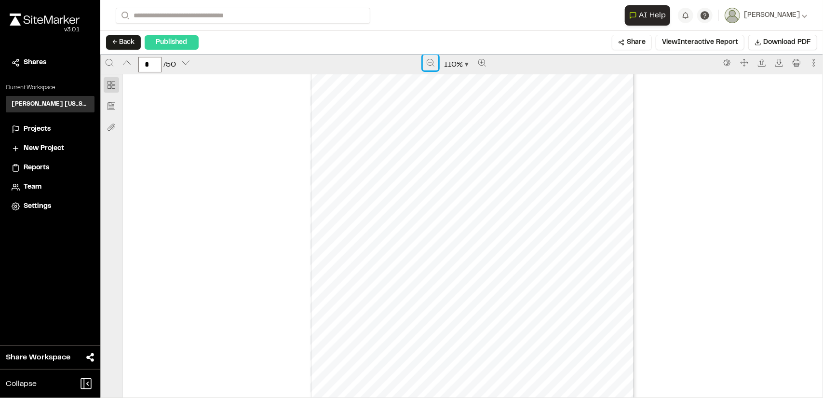
scroll to position [3424, 0]
type input "**"
